Goal: Task Accomplishment & Management: Manage account settings

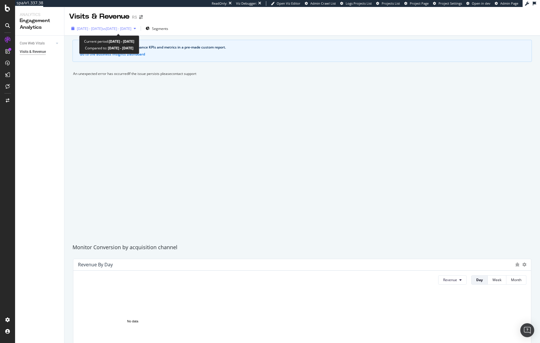
click at [138, 30] on div "button" at bounding box center [134, 28] width 7 height 3
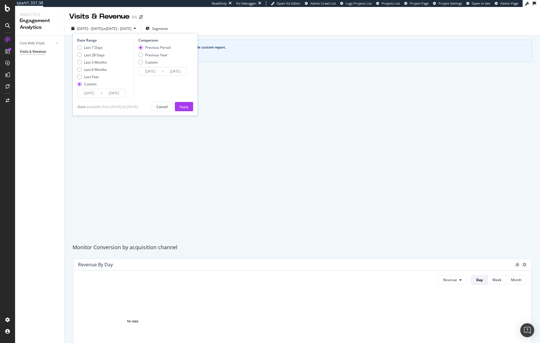
click at [39, 104] on div "Core Web Vitals Overview Monitor Visits & Revenue" at bounding box center [39, 189] width 49 height 307
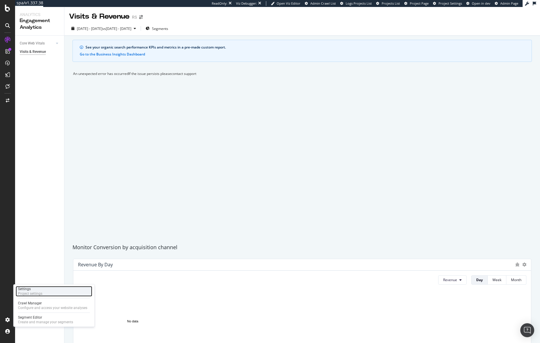
click at [28, 292] on div "Project settings" at bounding box center [30, 293] width 24 height 5
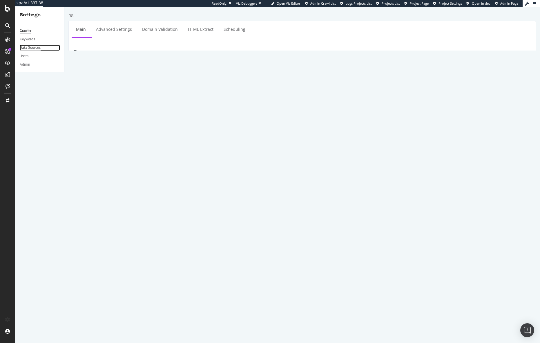
click at [31, 47] on div "Data Sources" at bounding box center [30, 48] width 21 height 6
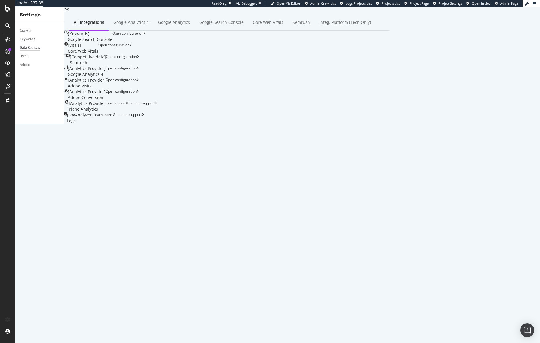
click at [106, 77] on div "[ Analytics Provider ] Adobe Visits" at bounding box center [87, 83] width 38 height 12
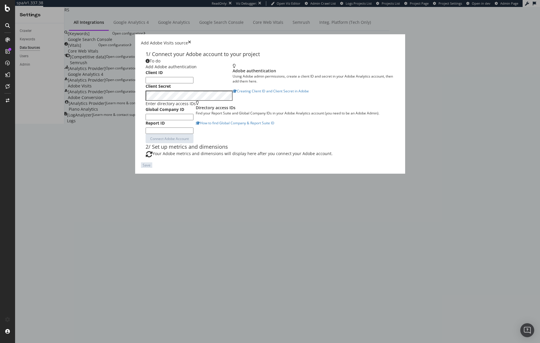
click at [191, 40] on icon "times" at bounding box center [189, 43] width 3 height 6
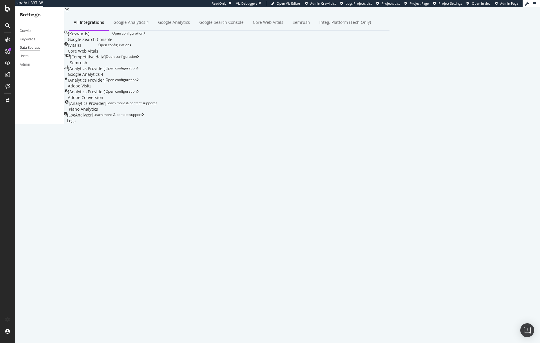
click at [106, 71] on div "[ Analytics Provider ] Google Analytics 4" at bounding box center [87, 72] width 38 height 12
